Goal: Information Seeking & Learning: Learn about a topic

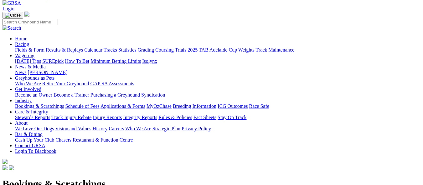
scroll to position [125, 0]
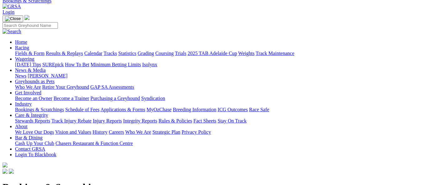
scroll to position [0, 0]
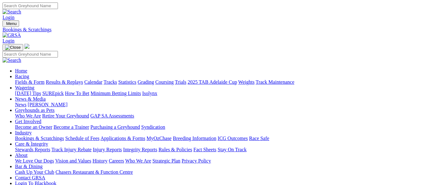
click at [102, 79] on link "Calendar" at bounding box center [93, 81] width 18 height 5
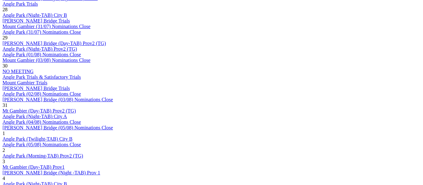
scroll to position [376, 0]
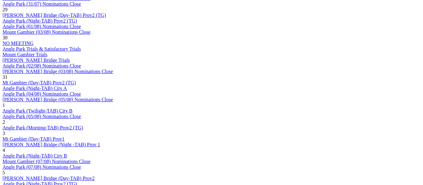
scroll to position [407, 0]
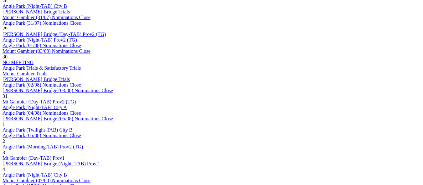
scroll to position [438, 0]
